Goal: Navigation & Orientation: Find specific page/section

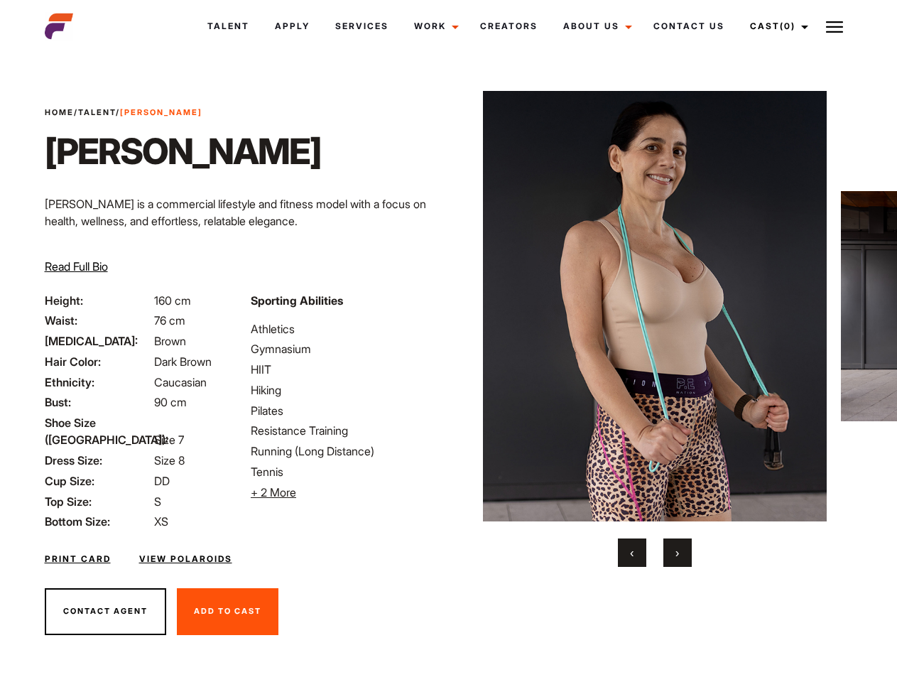
click at [775, 26] on link "Cast (0)" at bounding box center [777, 26] width 80 height 38
click at [835, 26] on img at bounding box center [834, 26] width 17 height 17
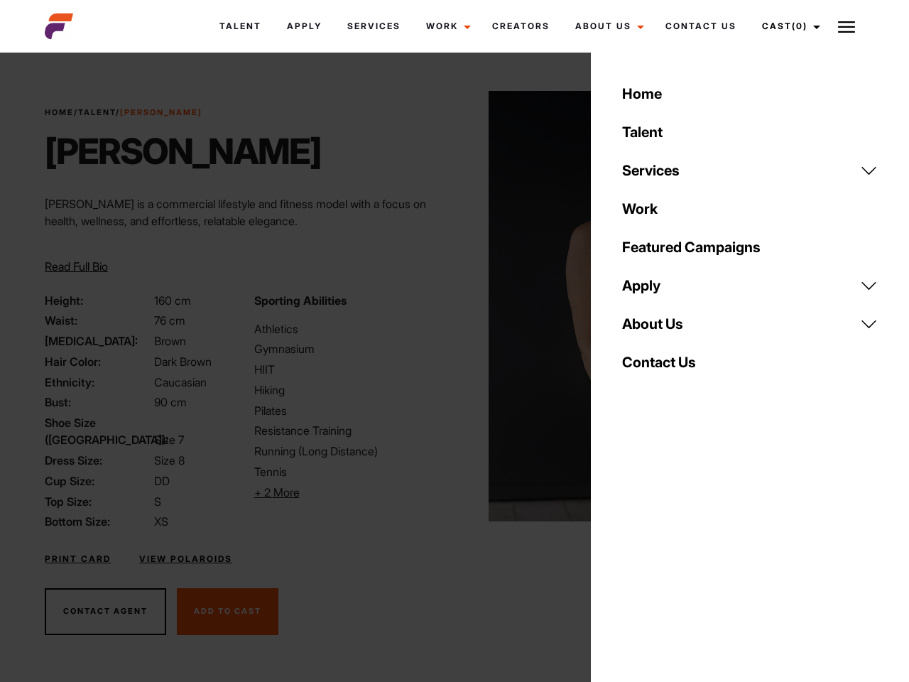
click at [345, 492] on li "+ 2 More Hide More" at bounding box center [350, 492] width 192 height 17
click at [654, 329] on img at bounding box center [661, 306] width 345 height 430
click at [448, 306] on div "Sporting Abilities Athletics Gymnasium HIIT Hiking Pilates Resistance Training …" at bounding box center [350, 411] width 209 height 239
click at [632, 553] on div "Home Talent Services Talent Casting Photography Videography Creative Hair and M…" at bounding box center [750, 341] width 318 height 682
click at [678, 553] on div "Home Talent Services Talent Casting Photography Videography Creative Hair and M…" at bounding box center [750, 341] width 318 height 682
